Goal: Task Accomplishment & Management: Manage account settings

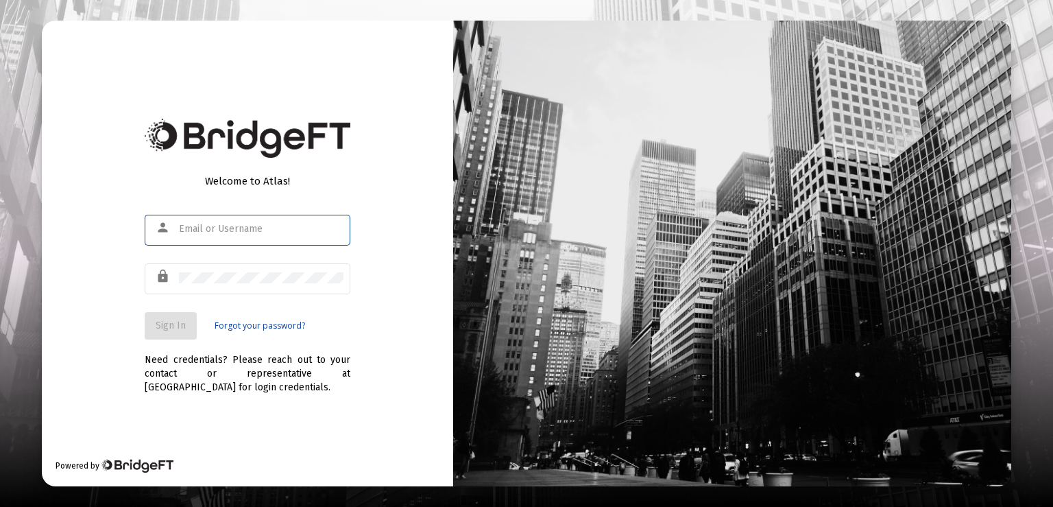
click at [294, 229] on input "text" at bounding box center [261, 229] width 165 height 11
type input "[PERSON_NAME][EMAIL_ADDRESS][PERSON_NAME][DOMAIN_NAME]"
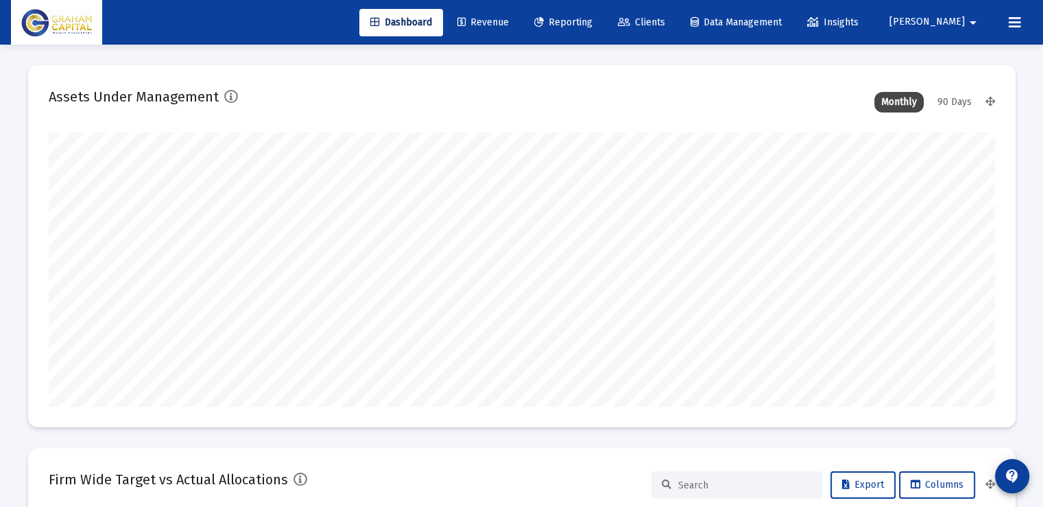
scroll to position [274, 510]
click at [665, 18] on span "Clients" at bounding box center [641, 22] width 47 height 12
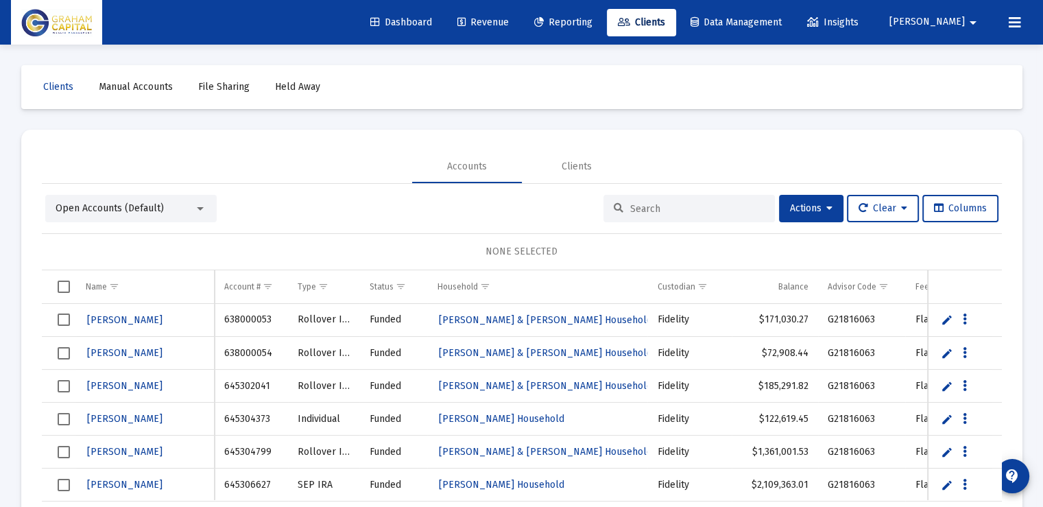
click at [674, 203] on input at bounding box center [697, 209] width 134 height 12
type input "brink"
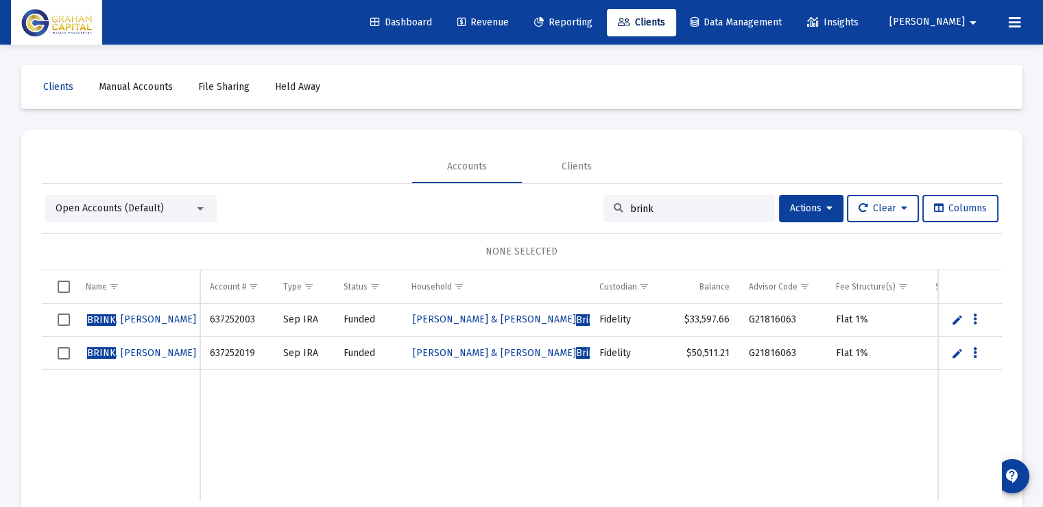
click at [957, 318] on link "Edit" at bounding box center [957, 319] width 12 height 12
click at [957, 318] on link "Save" at bounding box center [956, 320] width 12 height 12
click at [977, 317] on icon "Data grid" at bounding box center [975, 319] width 4 height 16
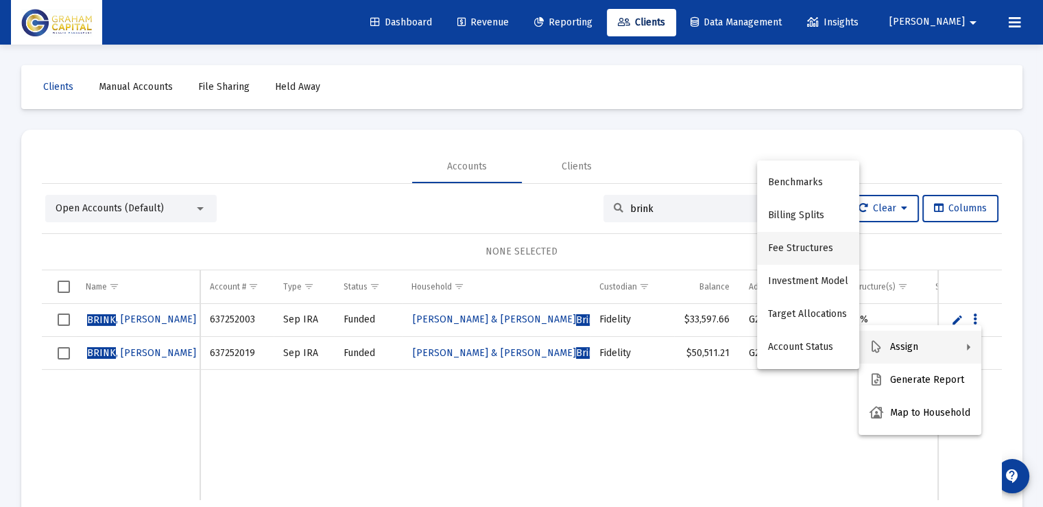
click at [796, 248] on button "Fee Structures" at bounding box center [808, 248] width 102 height 33
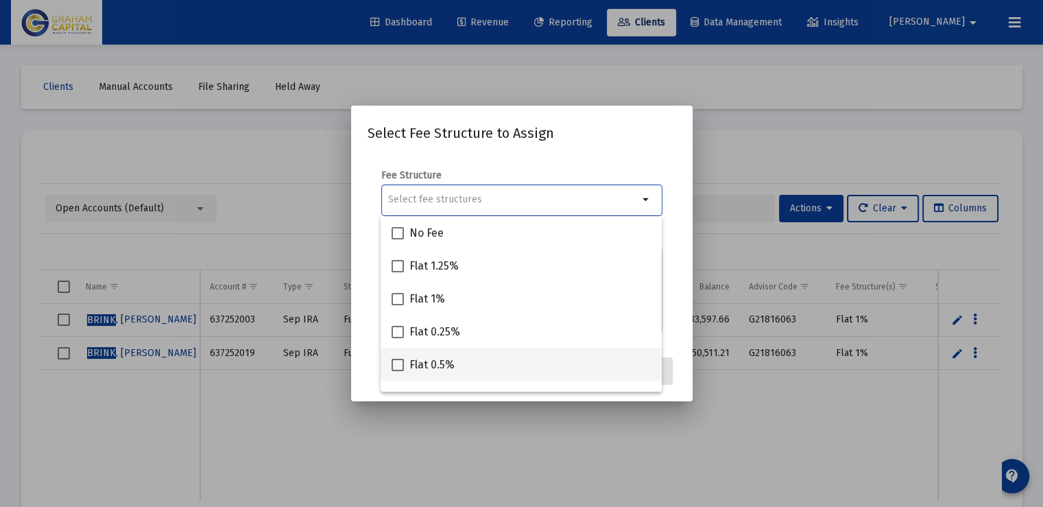
click at [453, 366] on span "Flat 0.5%" at bounding box center [431, 365] width 45 height 16
click at [398, 371] on input "Flat 0.5%" at bounding box center [397, 371] width 1 height 1
checkbox input "true"
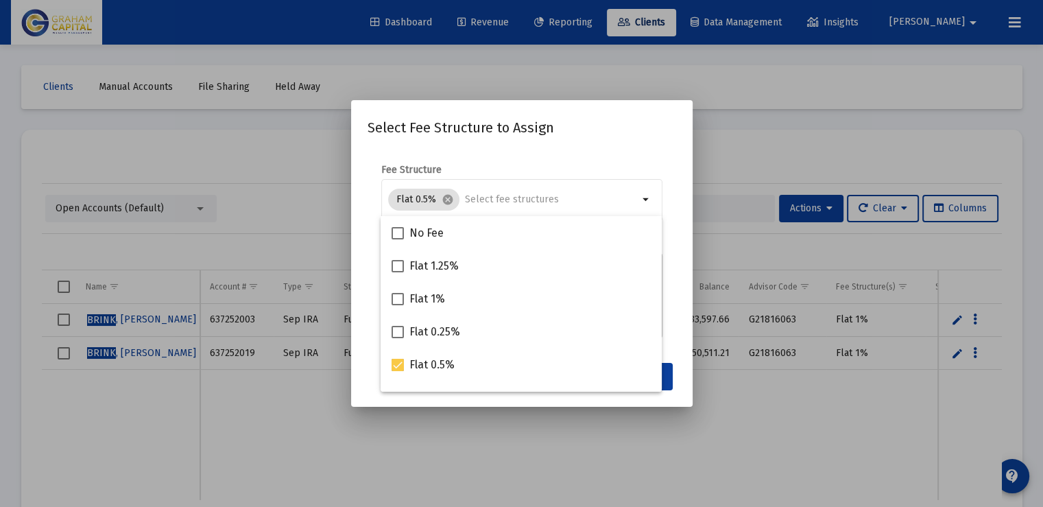
click at [588, 141] on div "Select Fee Structure to Assign Fee Structure Flat 0.5% cancel arrow_drop_down N…" at bounding box center [522, 254] width 309 height 274
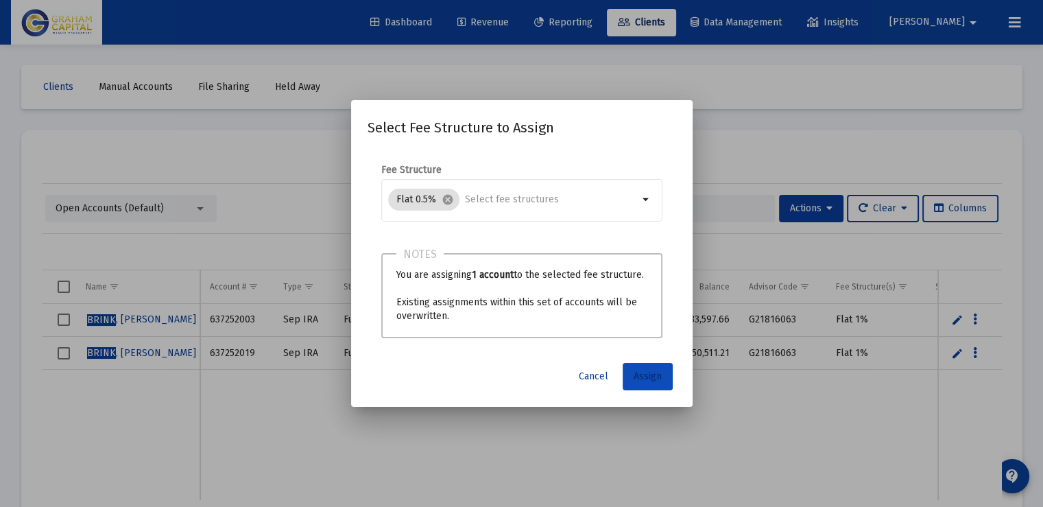
click at [648, 385] on button "Assign" at bounding box center [648, 376] width 50 height 27
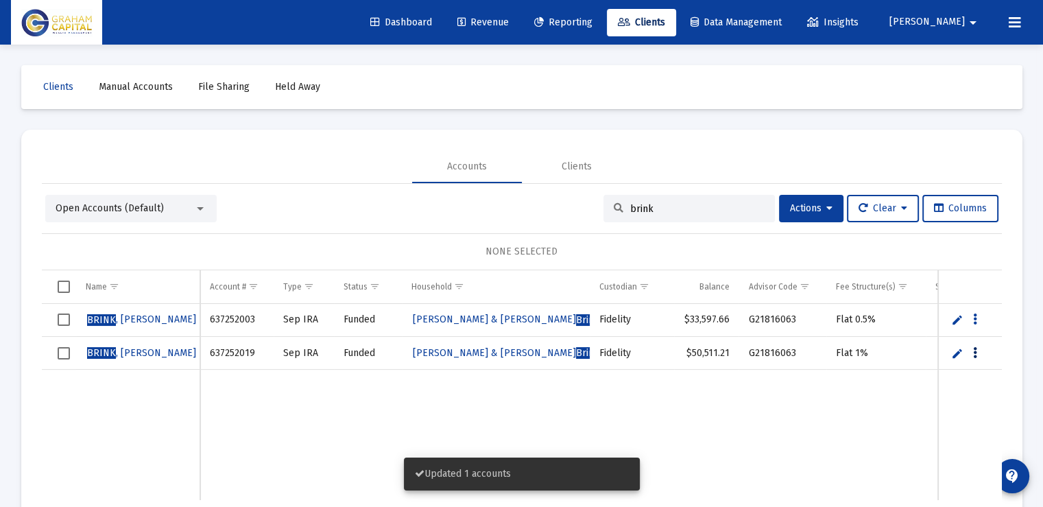
click at [974, 354] on icon "Data grid" at bounding box center [975, 353] width 4 height 16
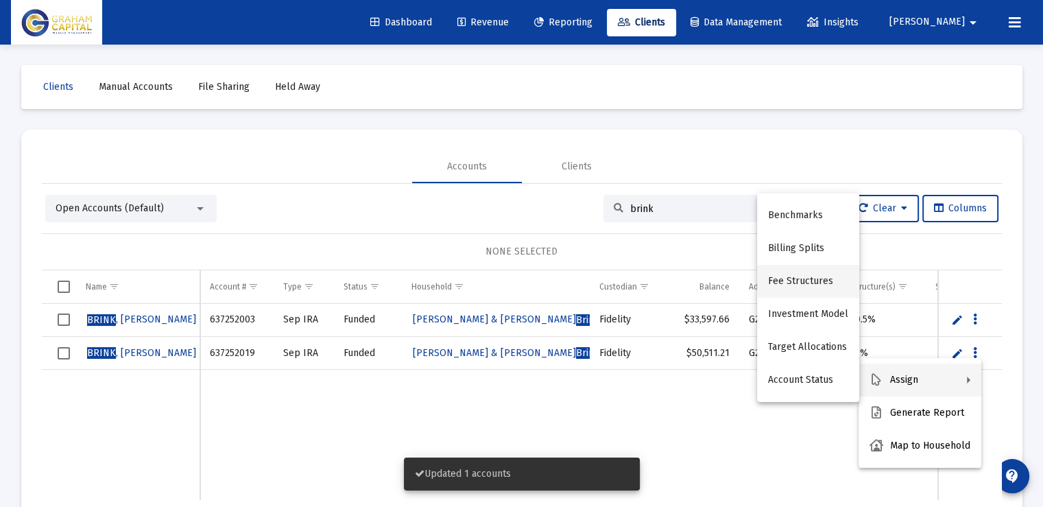
click at [800, 285] on button "Fee Structures" at bounding box center [808, 281] width 102 height 33
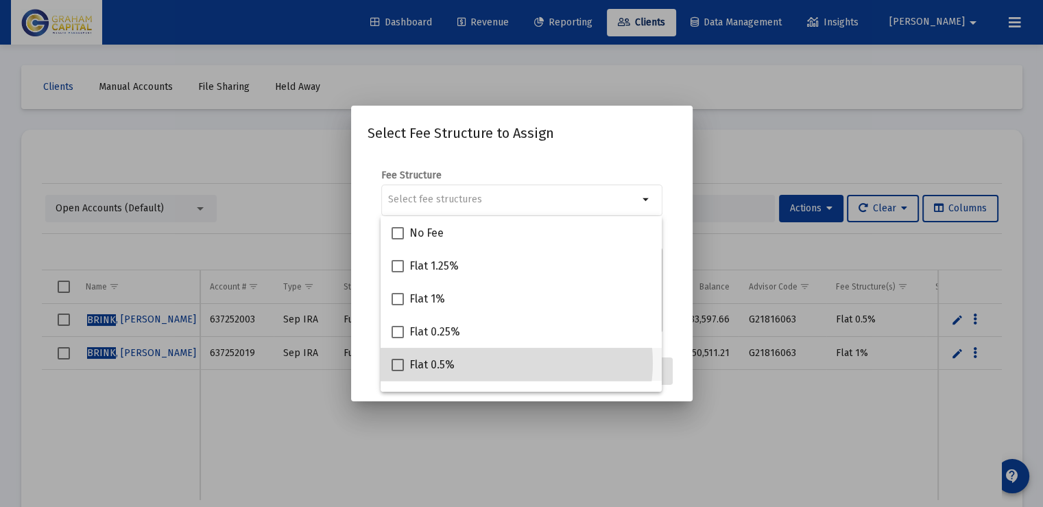
click at [507, 363] on div "Flat 0.5%" at bounding box center [521, 364] width 259 height 33
checkbox input "true"
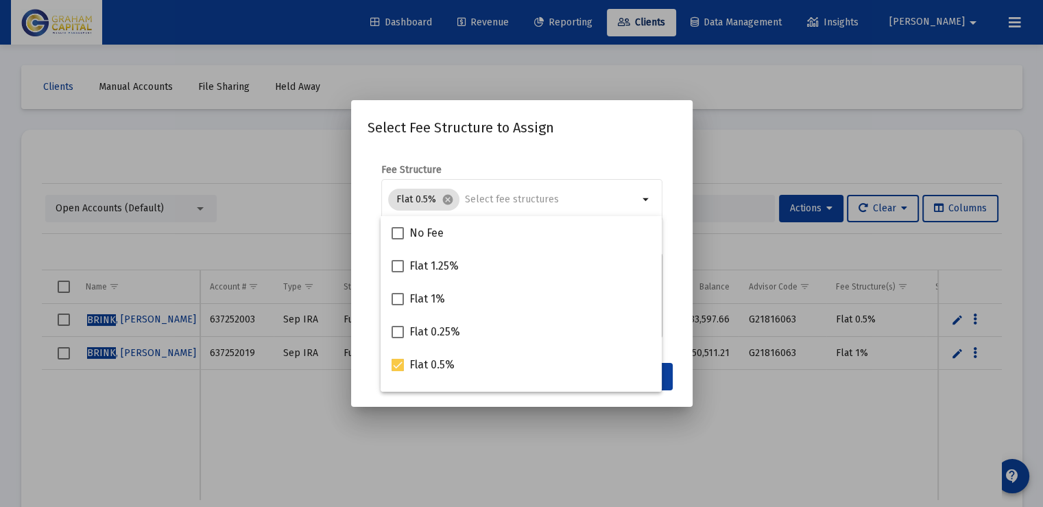
click at [529, 158] on mat-dialog-content "Fee Structure Flat 0.5% cancel arrow_drop_down Notes You are assigning 1 accoun…" at bounding box center [522, 252] width 342 height 205
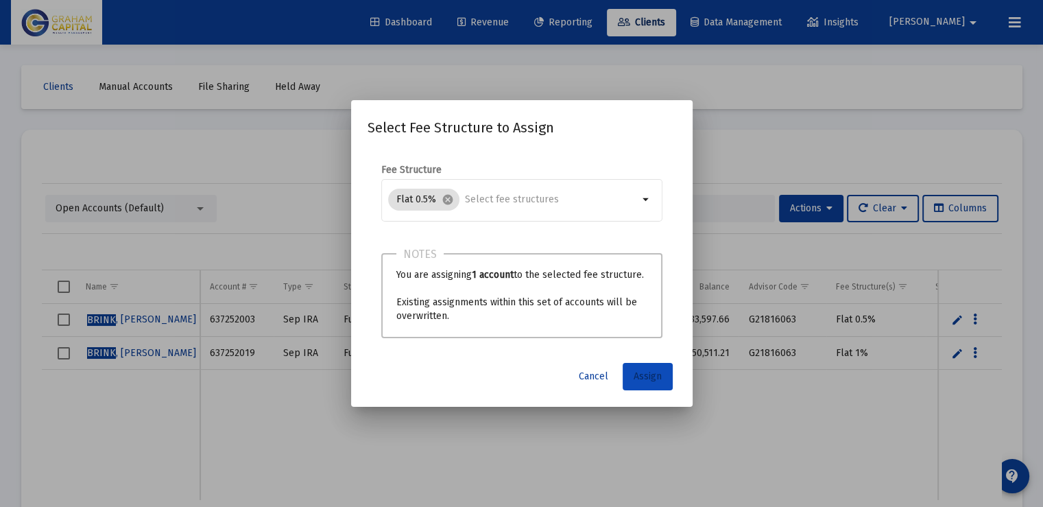
click at [650, 377] on span "Assign" at bounding box center [648, 376] width 28 height 12
